Goal: Navigation & Orientation: Find specific page/section

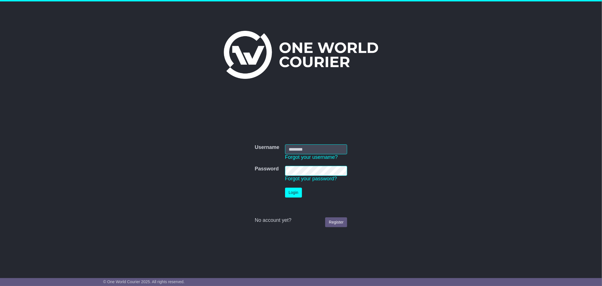
type input "**********"
click at [299, 194] on button "Login" at bounding box center [293, 192] width 17 height 10
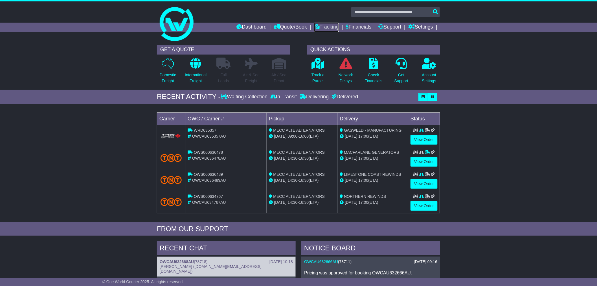
click at [326, 27] on link "Tracking" at bounding box center [326, 28] width 25 height 10
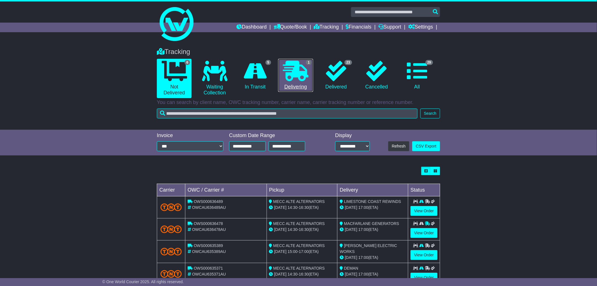
click at [289, 80] on icon at bounding box center [295, 71] width 25 height 20
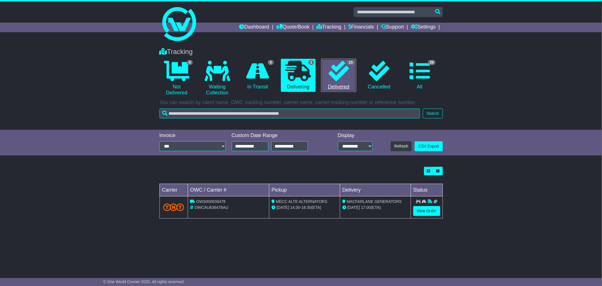
click at [337, 80] on icon at bounding box center [339, 71] width 20 height 20
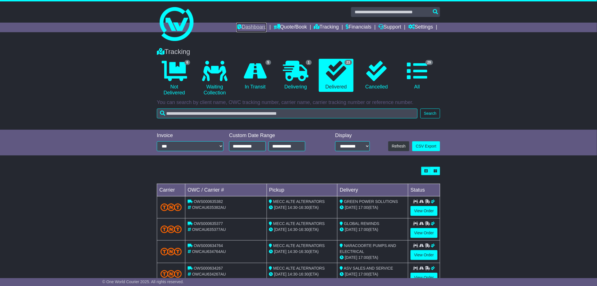
click at [248, 27] on link "Dashboard" at bounding box center [252, 28] width 30 height 10
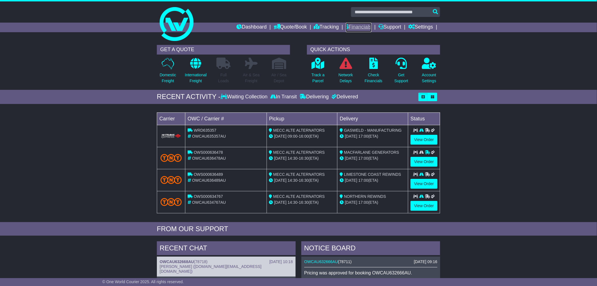
click at [359, 27] on link "Financials" at bounding box center [359, 28] width 26 height 10
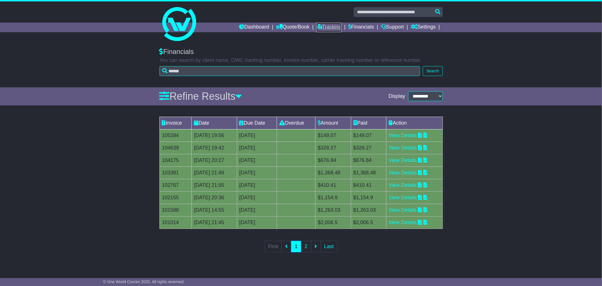
click at [316, 26] on icon at bounding box center [319, 26] width 6 height 5
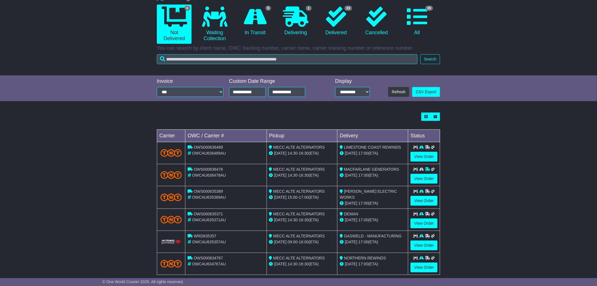
scroll to position [63, 0]
